Goal: Transaction & Acquisition: Purchase product/service

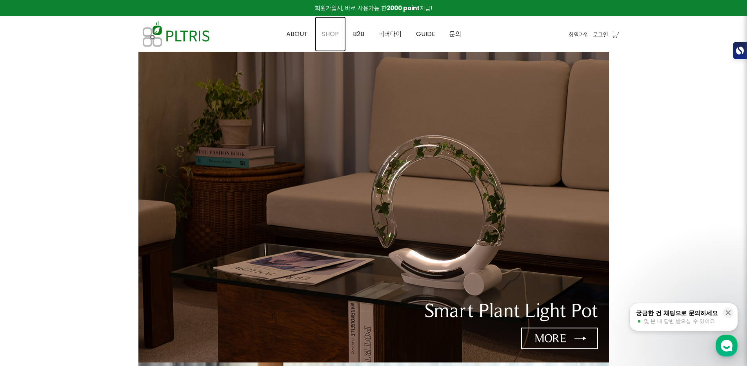
click at [326, 33] on span "SHOP" at bounding box center [330, 33] width 17 height 9
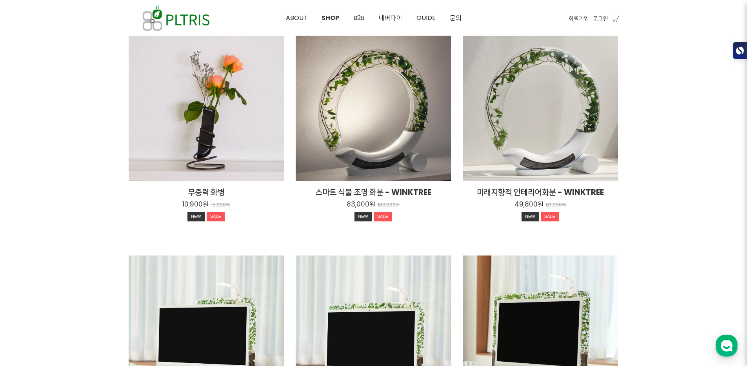
scroll to position [140, 0]
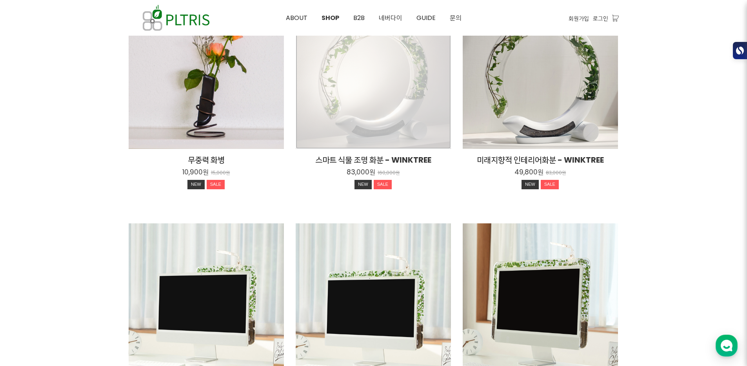
click at [406, 97] on div "스마트 식물 조명 화분 - WINKTREE 83,000원 160,000원 NEW SALE" at bounding box center [373, 71] width 155 height 155
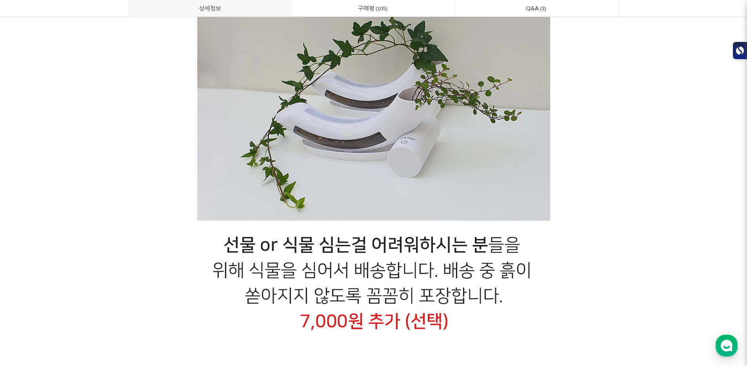
scroll to position [17684, 0]
